Goal: Task Accomplishment & Management: Complete application form

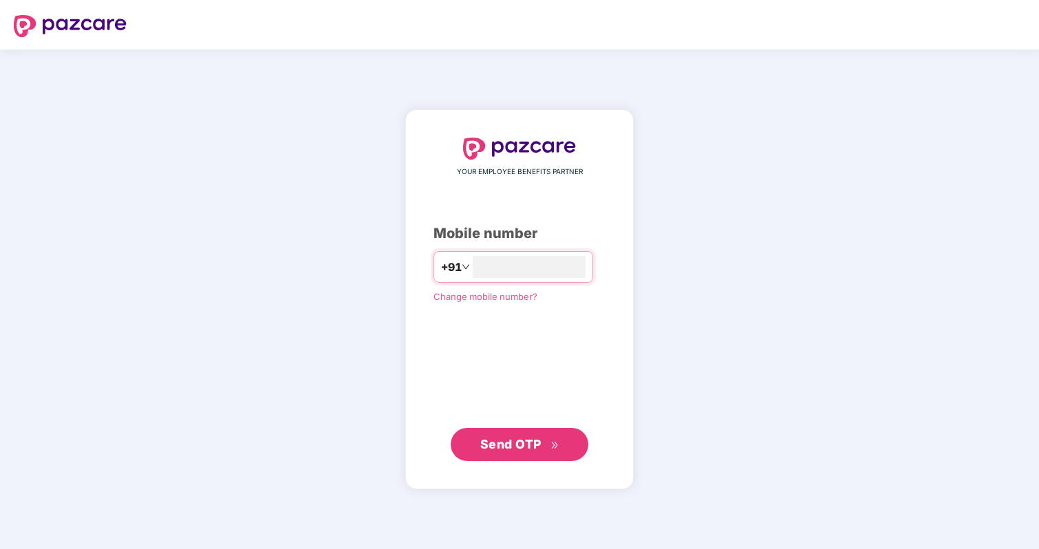
type input "**********"
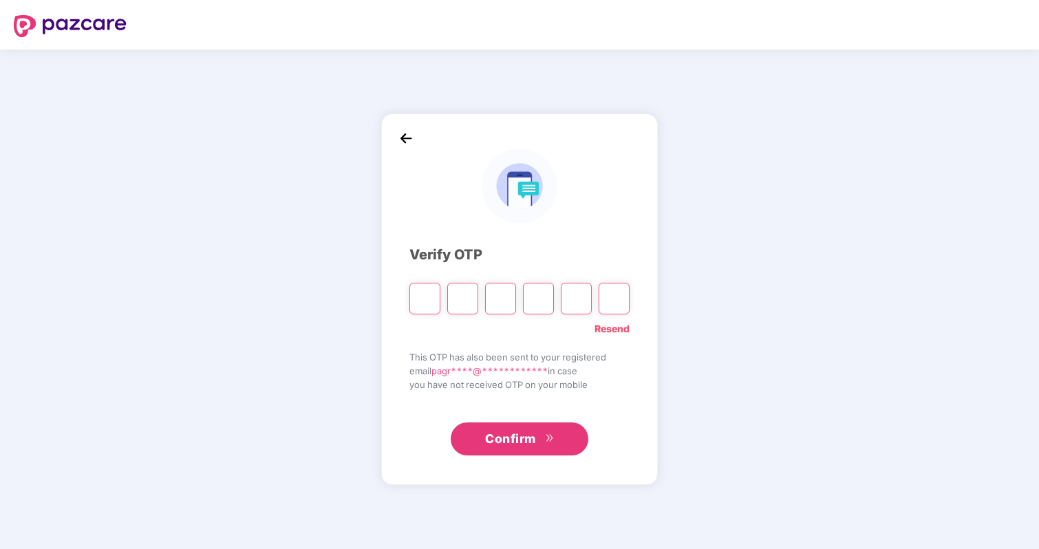
type input "*"
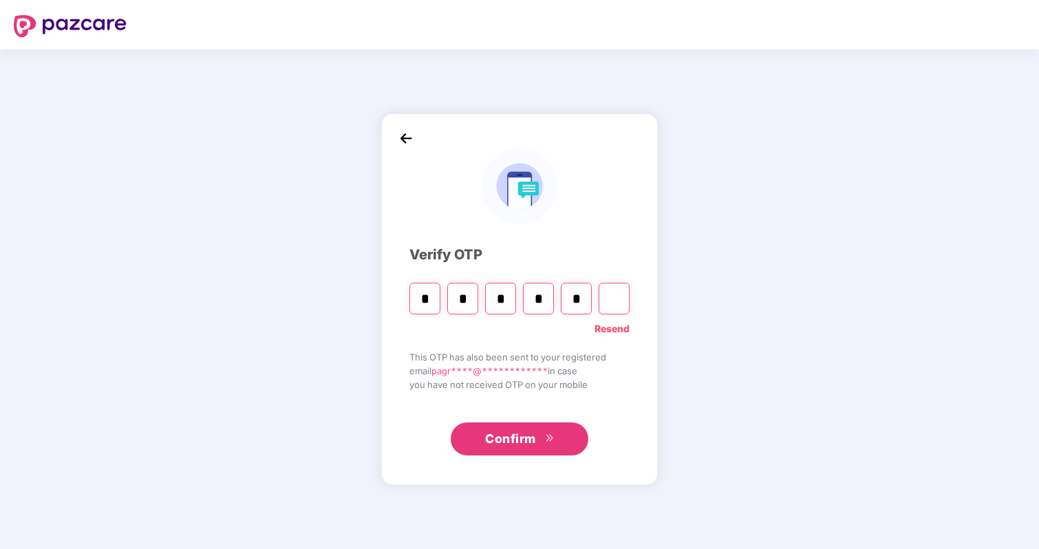
type input "*"
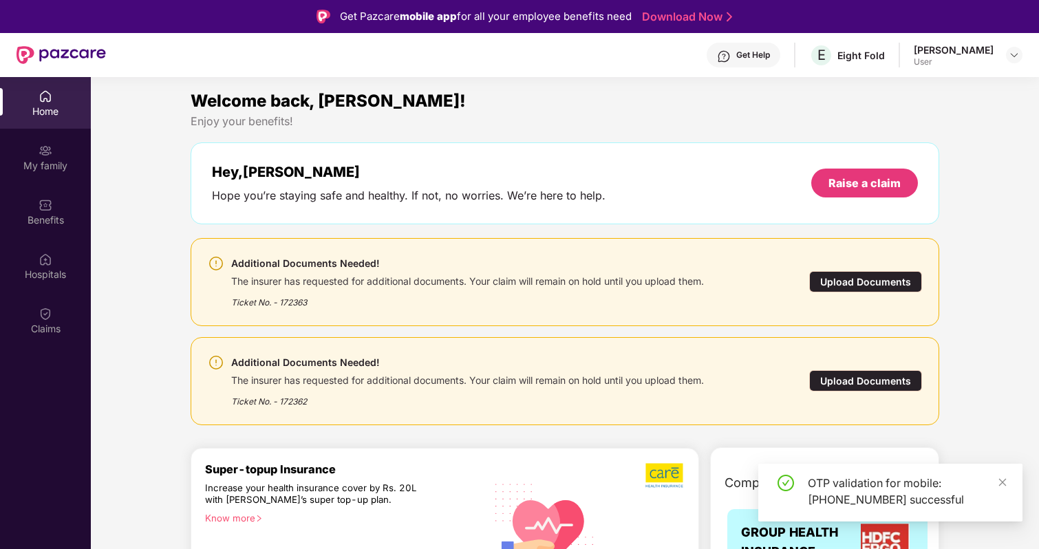
scroll to position [21, 0]
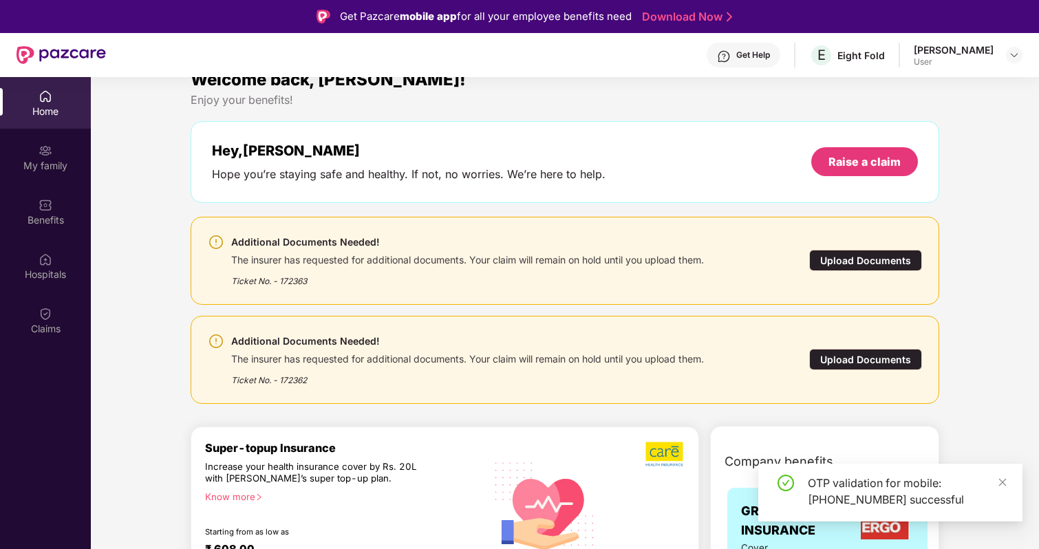
click at [872, 262] on div "Upload Documents" at bounding box center [865, 260] width 113 height 21
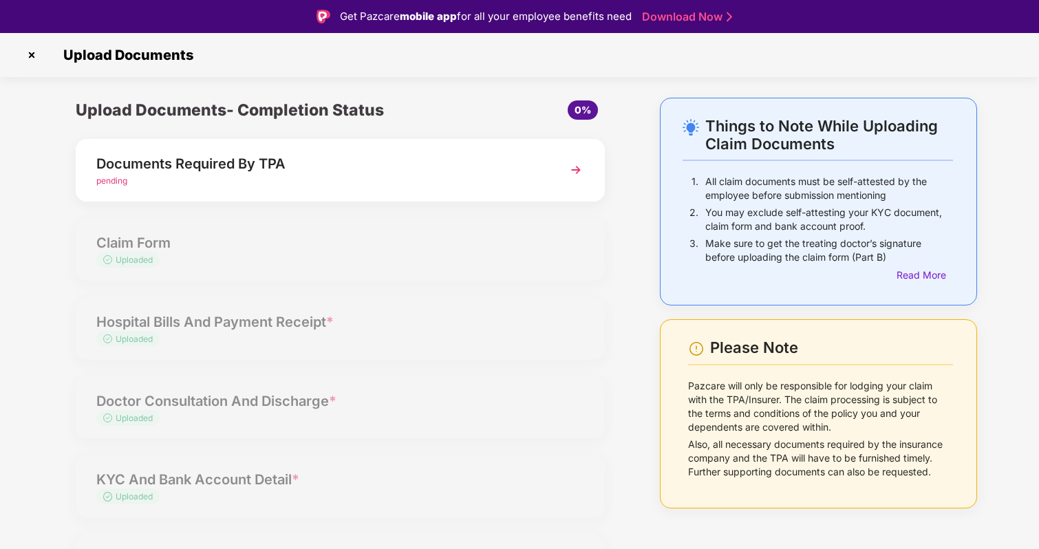
click at [576, 175] on img at bounding box center [575, 170] width 25 height 25
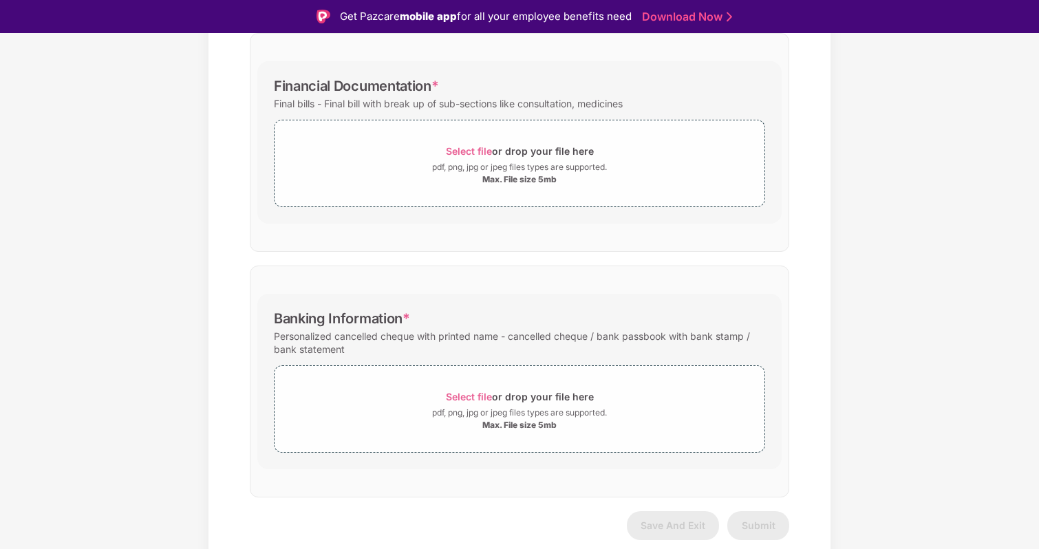
scroll to position [33, 0]
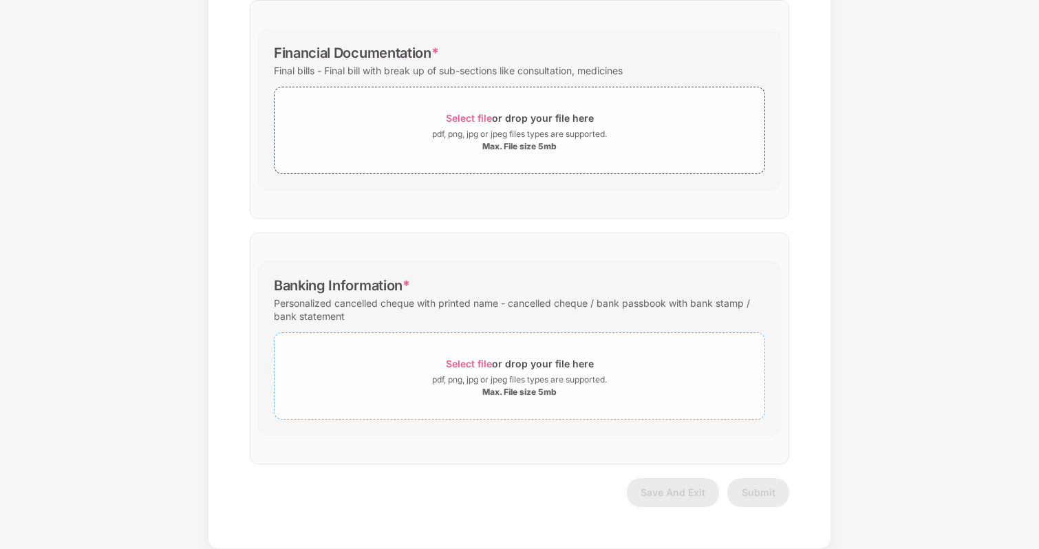
click at [459, 365] on span "Select file" at bounding box center [469, 364] width 46 height 12
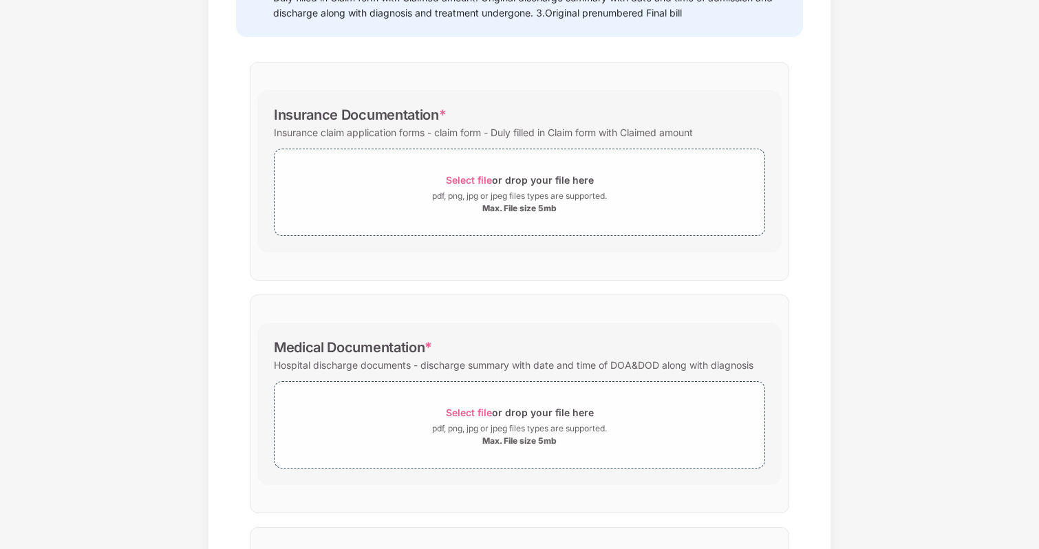
scroll to position [248, 0]
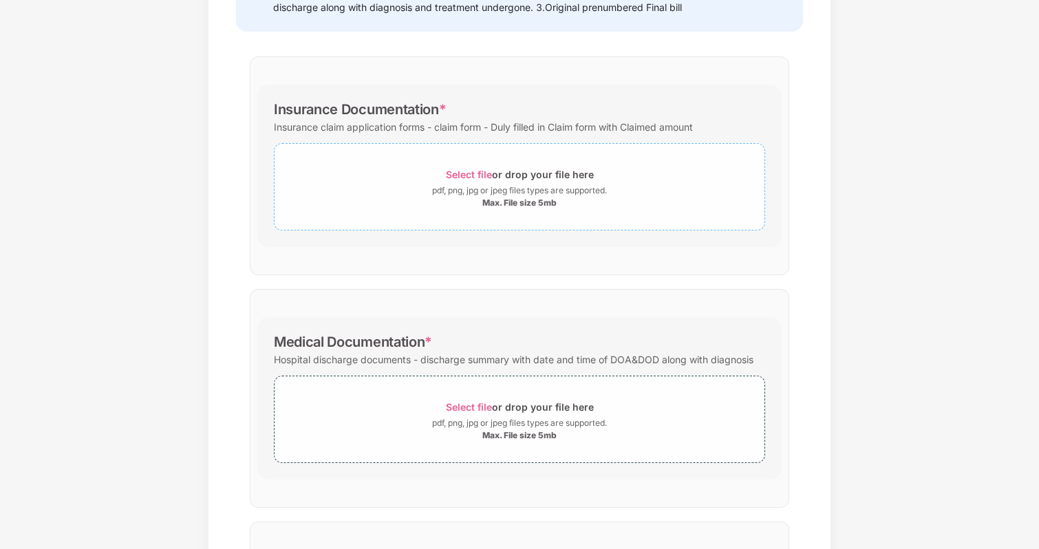
click at [466, 164] on span "Select file or drop your file here pdf, png, jpg or jpeg files types are suppor…" at bounding box center [519, 186] width 490 height 65
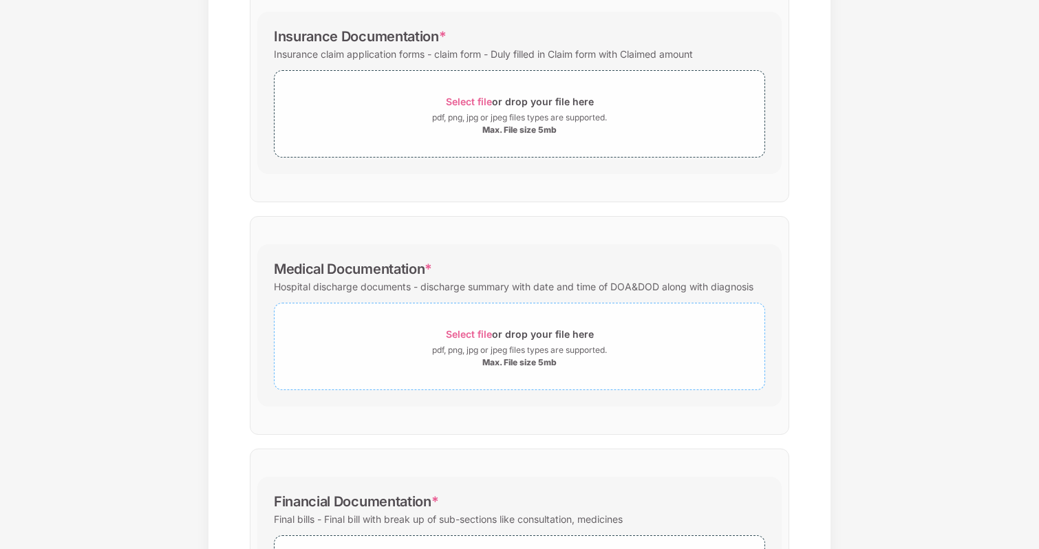
scroll to position [323, 0]
click at [473, 334] on span "Select file" at bounding box center [469, 333] width 46 height 12
